Goal: Use online tool/utility: Utilize a website feature to perform a specific function

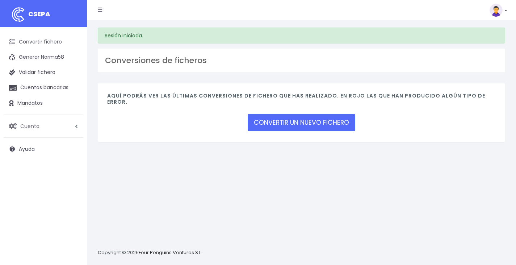
click at [36, 128] on span "Cuenta" at bounding box center [29, 125] width 19 height 7
click at [38, 142] on link "Perfiles" at bounding box center [48, 143] width 72 height 13
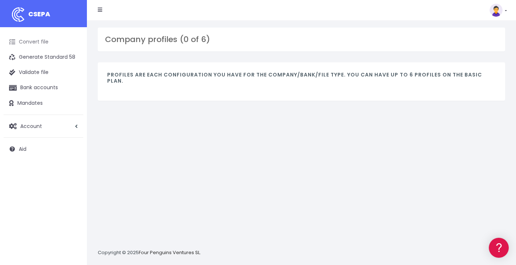
click at [36, 39] on font "Convert file" at bounding box center [34, 41] width 30 height 7
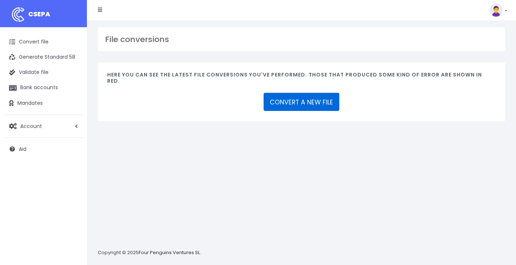
click at [308, 98] on font "CONVERT A NEW FILE" at bounding box center [301, 102] width 63 height 9
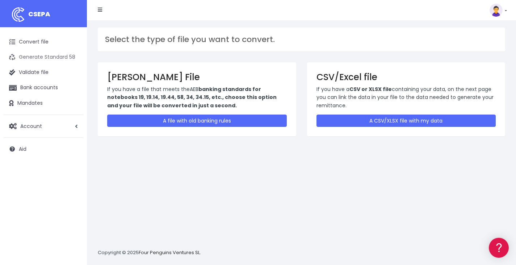
click at [52, 58] on font "Generate Standard 58" at bounding box center [47, 56] width 57 height 7
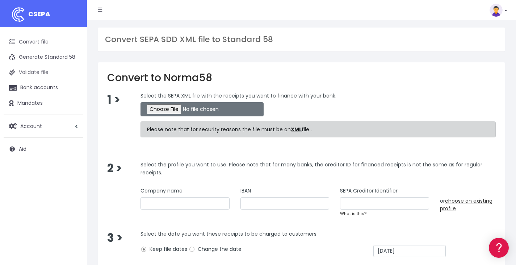
click at [50, 70] on link "Validate file" at bounding box center [44, 72] width 80 height 15
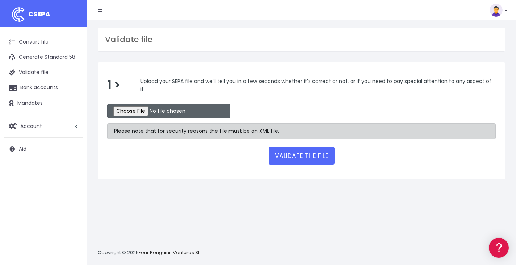
click at [124, 112] on input "file" at bounding box center [168, 111] width 123 height 14
type input "C:\fakepath\SEPA_Batch_20250922.xml"
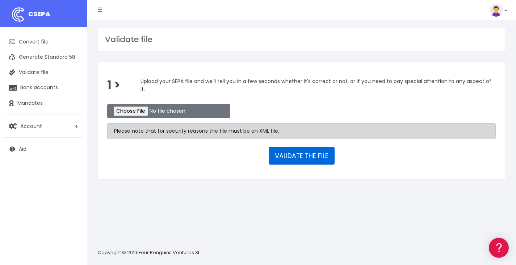
click at [305, 154] on font "VALIDATE THE FILE" at bounding box center [302, 155] width 54 height 9
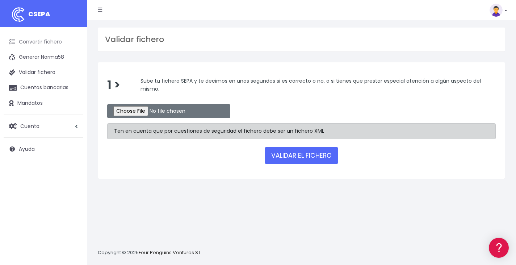
click at [53, 37] on link "Convertir fichero" at bounding box center [44, 41] width 80 height 15
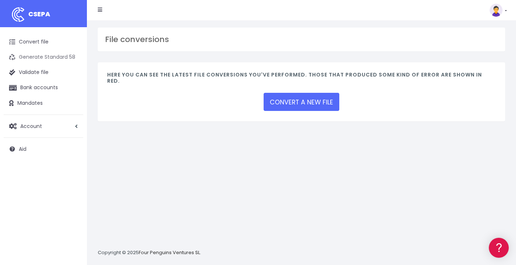
click at [56, 54] on font "Generate Standard 58" at bounding box center [47, 56] width 57 height 7
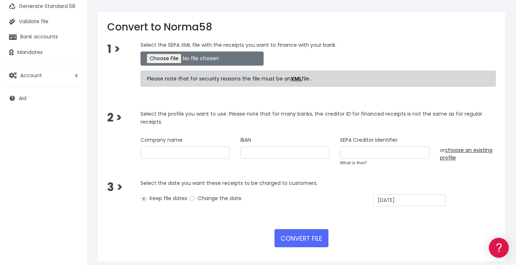
scroll to position [57, 0]
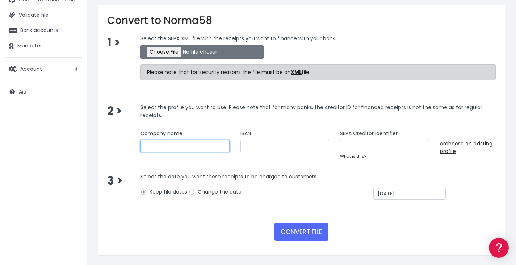
click at [161, 143] on input "text" at bounding box center [185, 146] width 89 height 12
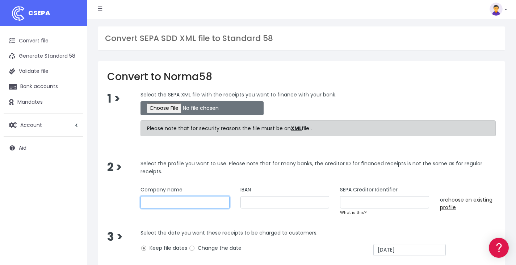
scroll to position [0, 0]
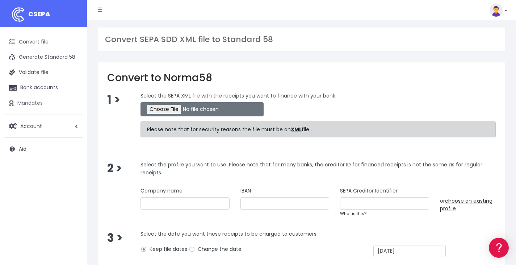
click at [59, 103] on link "Mandates" at bounding box center [44, 103] width 80 height 15
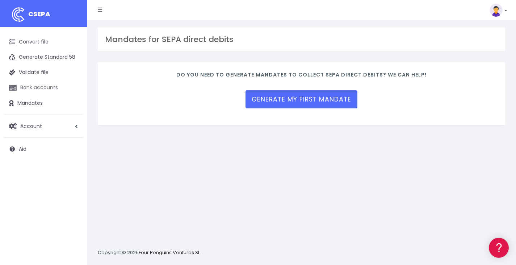
click at [33, 87] on font "Bank accounts" at bounding box center [39, 87] width 38 height 7
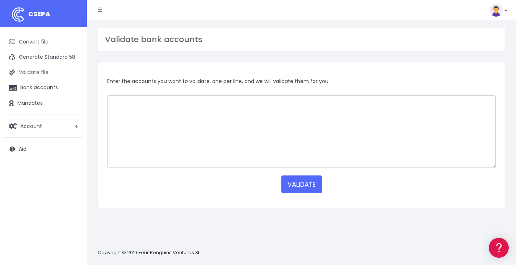
click at [24, 67] on link "Validate file" at bounding box center [44, 72] width 80 height 15
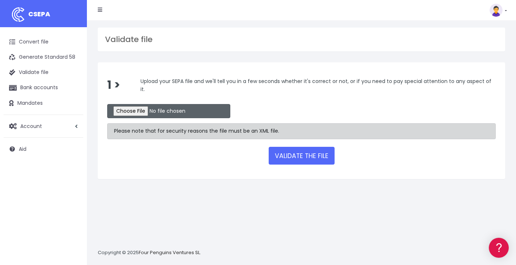
click at [129, 110] on input "file" at bounding box center [168, 111] width 123 height 14
type input "C:\fakepath\SEPA_Batch_20250922.xml"
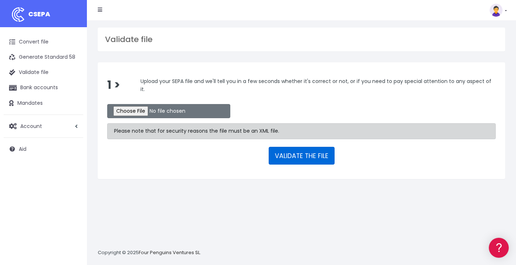
click at [294, 154] on font "VALIDATE THE FILE" at bounding box center [302, 155] width 54 height 9
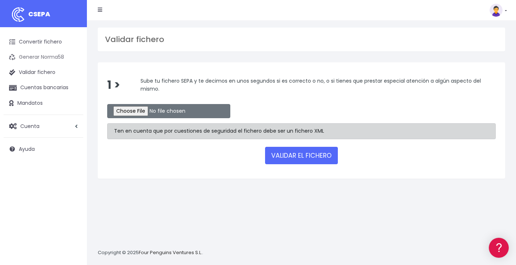
click at [47, 58] on link "Generar Norma58" at bounding box center [44, 57] width 80 height 15
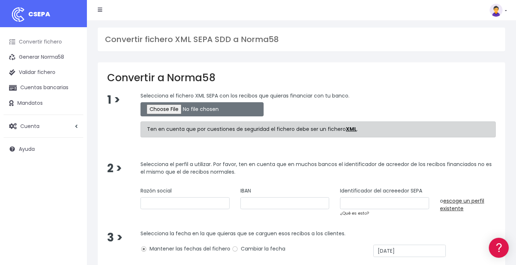
click at [45, 48] on link "Convertir fichero" at bounding box center [44, 41] width 80 height 15
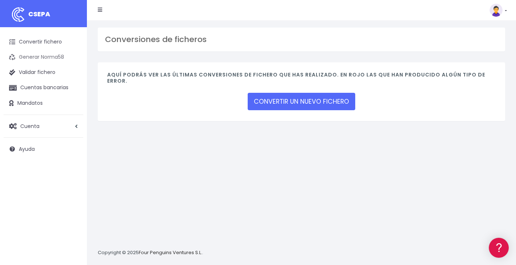
click at [41, 58] on link "Generar Norma58" at bounding box center [44, 57] width 80 height 15
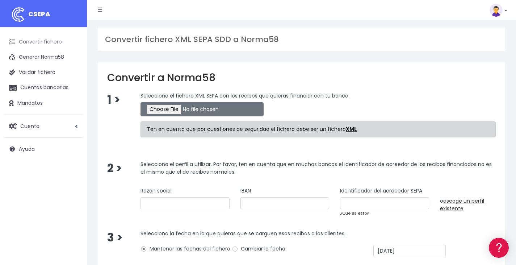
click at [36, 42] on link "Convertir fichero" at bounding box center [44, 41] width 80 height 15
